Goal: Information Seeking & Learning: Learn about a topic

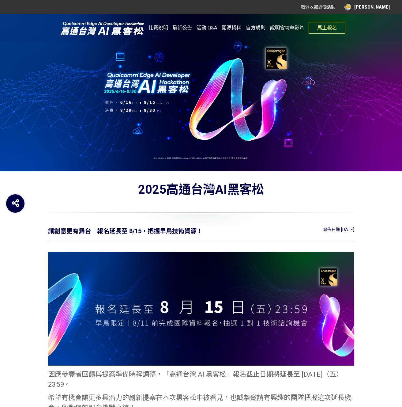
click at [387, 7] on div "[PERSON_NAME]" at bounding box center [367, 7] width 45 height 7
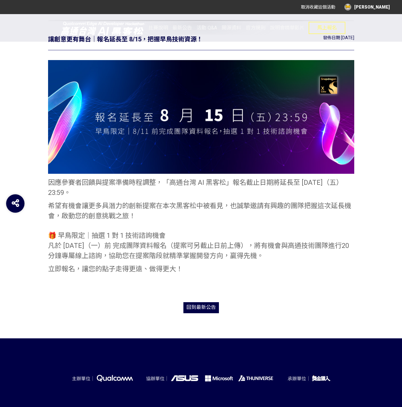
scroll to position [215, 0]
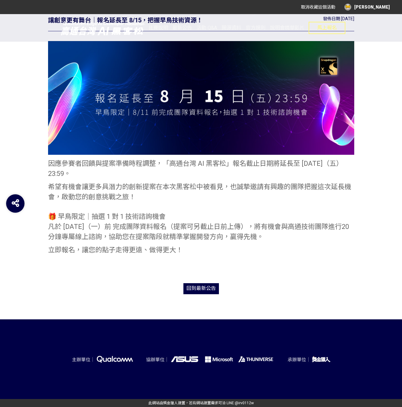
click at [196, 288] on span "最新公告" at bounding box center [206, 288] width 20 height 6
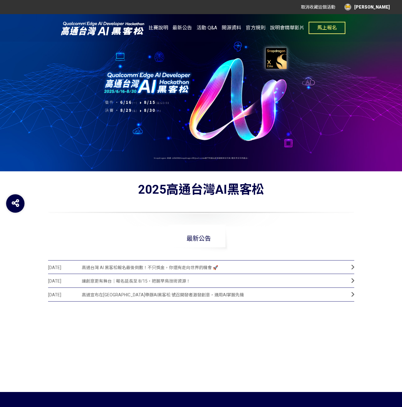
click at [173, 268] on span "高通台灣 AI 黑客松報名最後倒數！不只獎金，你還有走向世界的機會 🚀" at bounding box center [212, 268] width 260 height 14
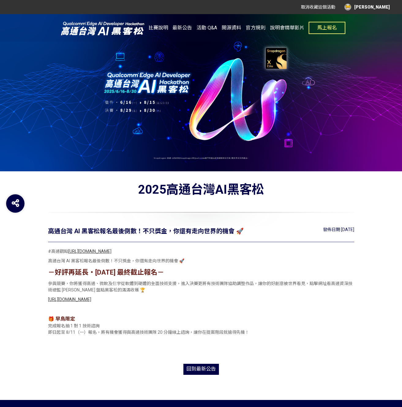
click at [112, 253] on link "https://www.instagram.com/p/DNFDZxDBuEp/" at bounding box center [89, 251] width 43 height 5
click at [203, 372] on span "最新公告" at bounding box center [206, 369] width 20 height 6
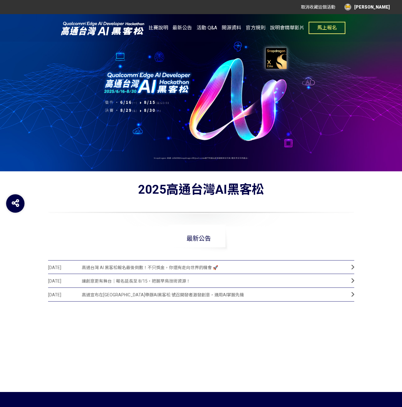
click at [211, 28] on span "活動 Q&A" at bounding box center [207, 28] width 21 height 6
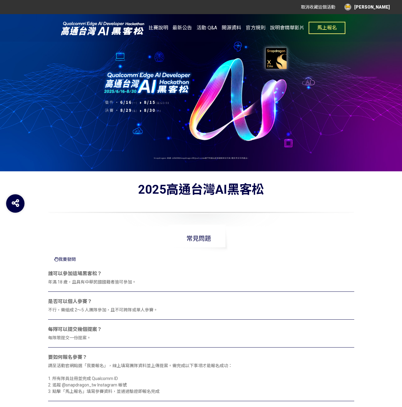
click at [230, 28] on span "開源資料" at bounding box center [232, 28] width 20 height 6
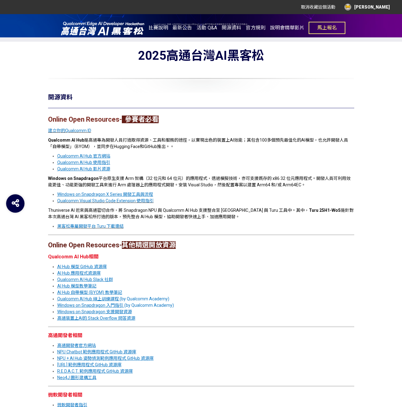
scroll to position [143, 0]
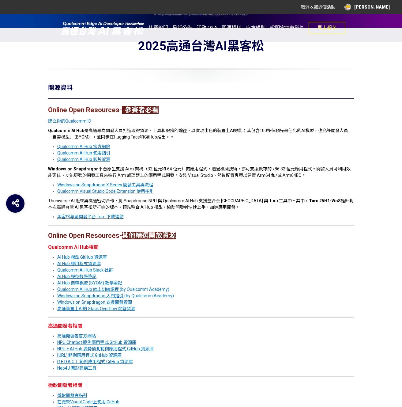
click at [107, 272] on u "Qualcomm AI Hub Slack 社群" at bounding box center [85, 270] width 56 height 5
click at [173, 269] on div "Online Open Resources- 參賽者必看 建立你的Qualcomm ID Qualcomm AI Hub 是高通專為開發人員打造取得資源、工具…" at bounding box center [201, 277] width 306 height 344
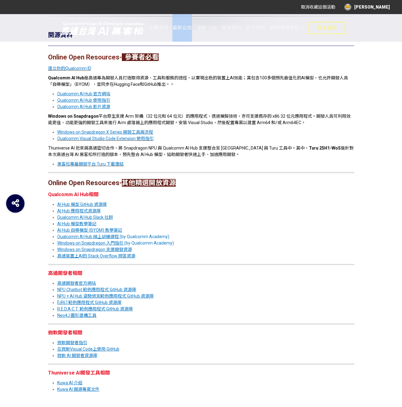
scroll to position [294, 0]
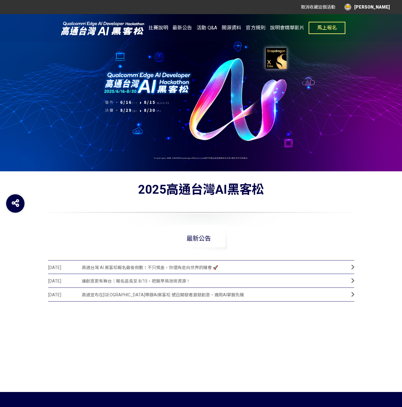
click at [183, 268] on span "高通台灣 AI 黑客松報名最後倒數！不只獎金，你還有走向世界的機會 🚀" at bounding box center [212, 268] width 260 height 14
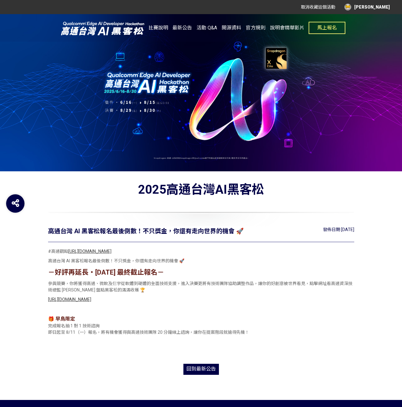
click at [372, 9] on div "[PERSON_NAME]" at bounding box center [367, 7] width 45 height 7
click at [366, 26] on link "投稿記錄" at bounding box center [374, 25] width 17 height 5
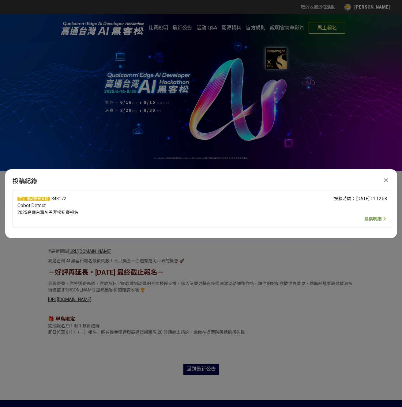
click at [374, 220] on span "投稿明細" at bounding box center [373, 218] width 17 height 5
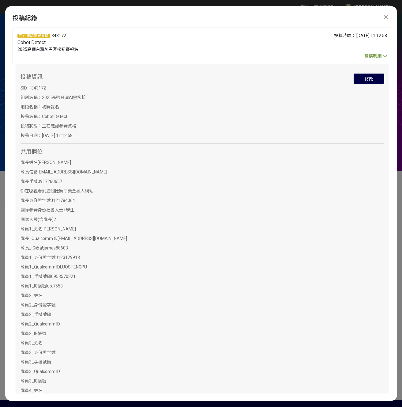
click at [384, 56] on icon at bounding box center [385, 56] width 7 height 6
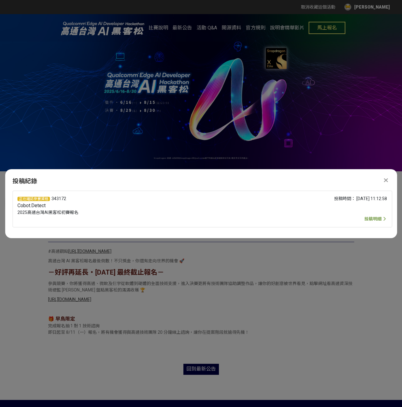
click at [385, 177] on icon at bounding box center [386, 180] width 4 height 6
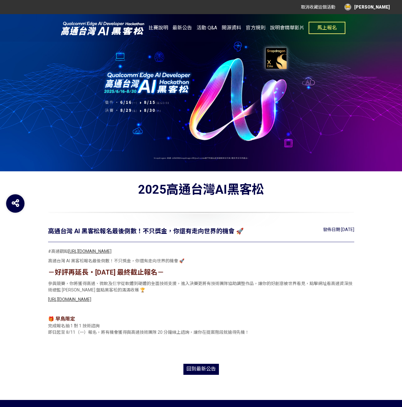
click at [207, 303] on p "[URL][DOMAIN_NAME]" at bounding box center [201, 299] width 306 height 6
click at [91, 302] on link "[URL][DOMAIN_NAME]" at bounding box center [69, 299] width 43 height 5
